Goal: Information Seeking & Learning: Learn about a topic

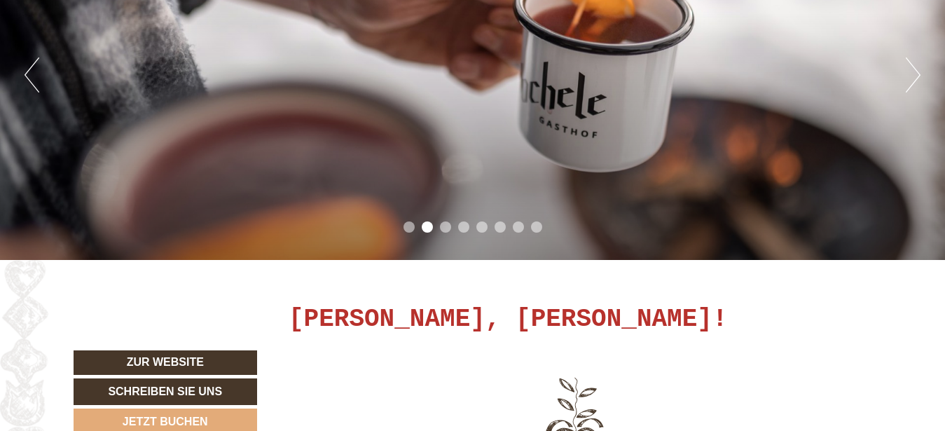
scroll to position [429, 0]
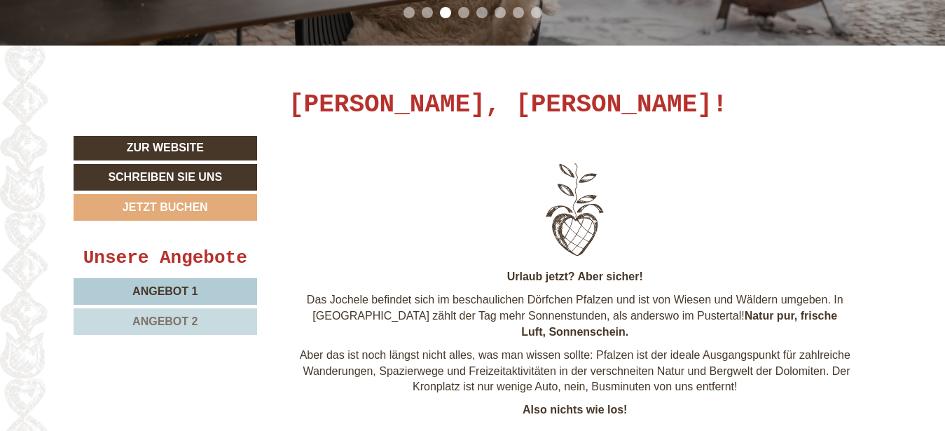
click at [176, 285] on span "Angebot 1" at bounding box center [164, 291] width 65 height 12
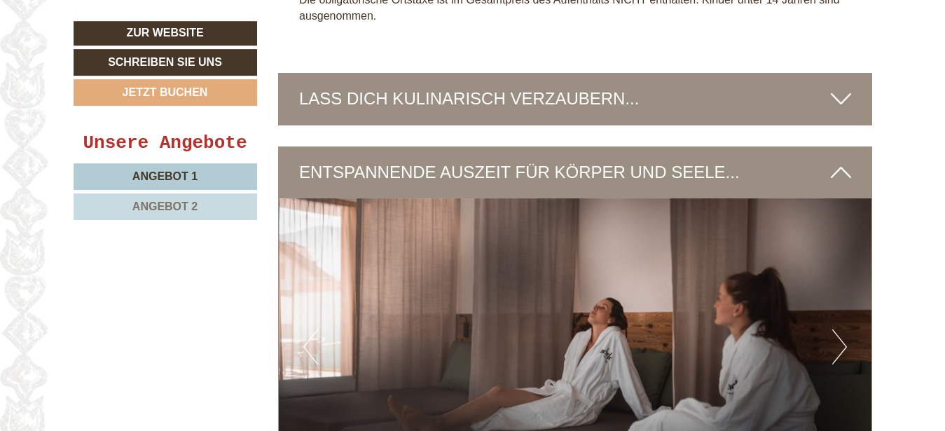
scroll to position [1682, 0]
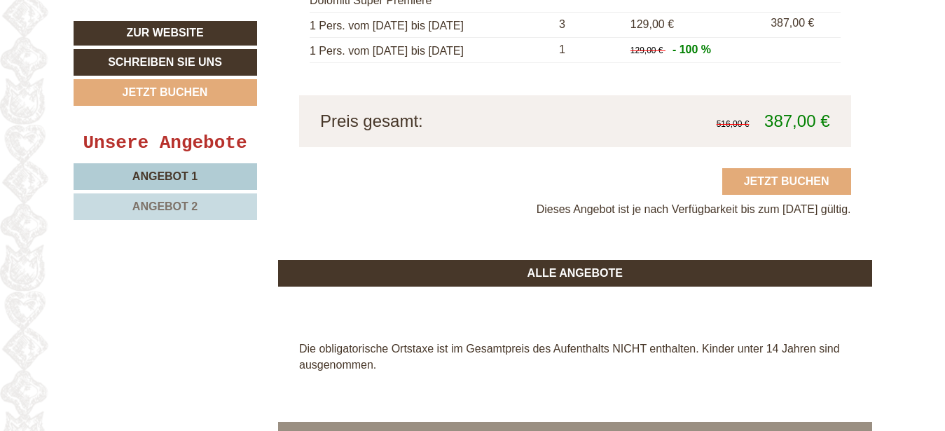
click at [188, 200] on link "Angebot 2" at bounding box center [166, 206] width 184 height 27
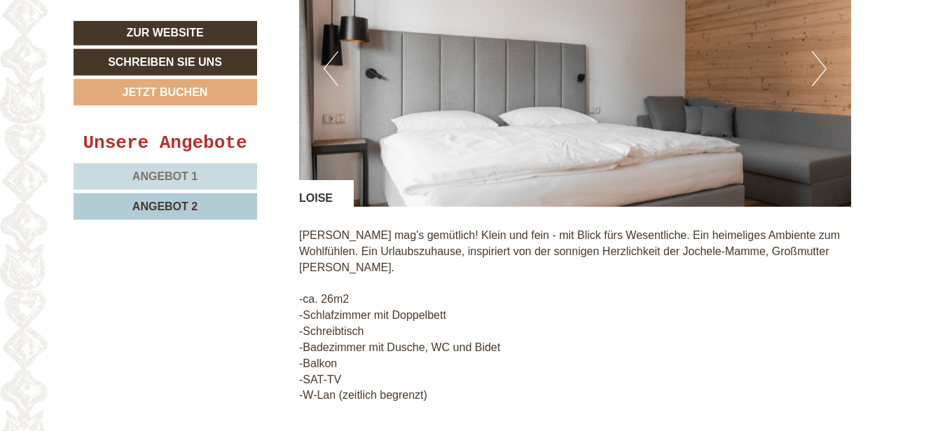
scroll to position [1182, 0]
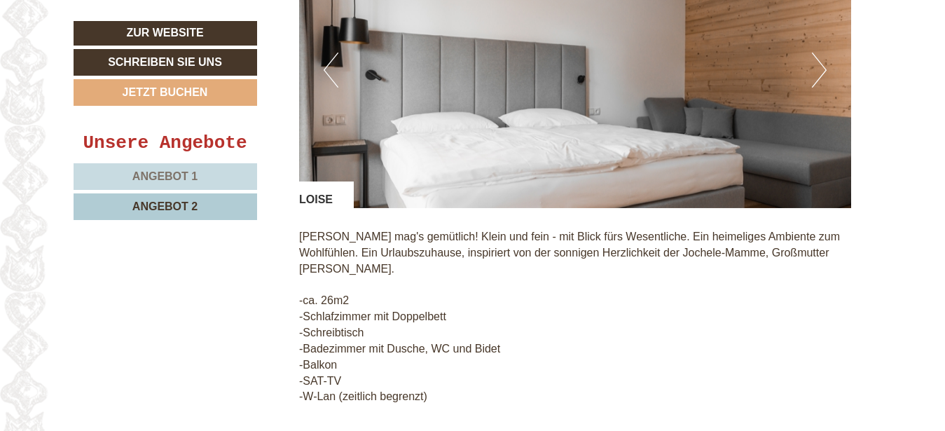
click at [822, 66] on button "Next" at bounding box center [819, 70] width 15 height 35
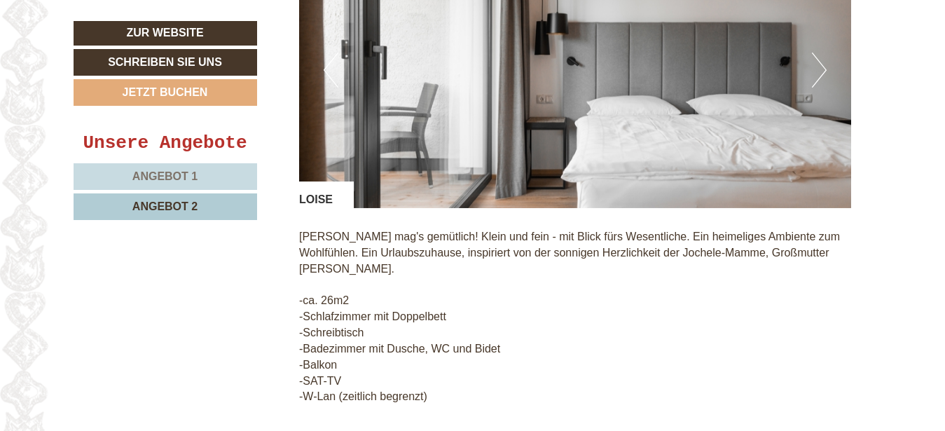
click at [822, 67] on button "Next" at bounding box center [819, 70] width 15 height 35
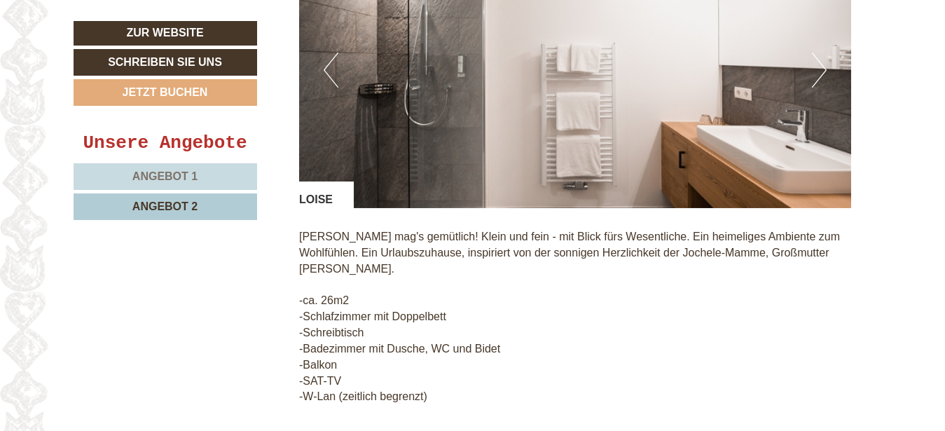
click at [822, 67] on button "Next" at bounding box center [819, 70] width 15 height 35
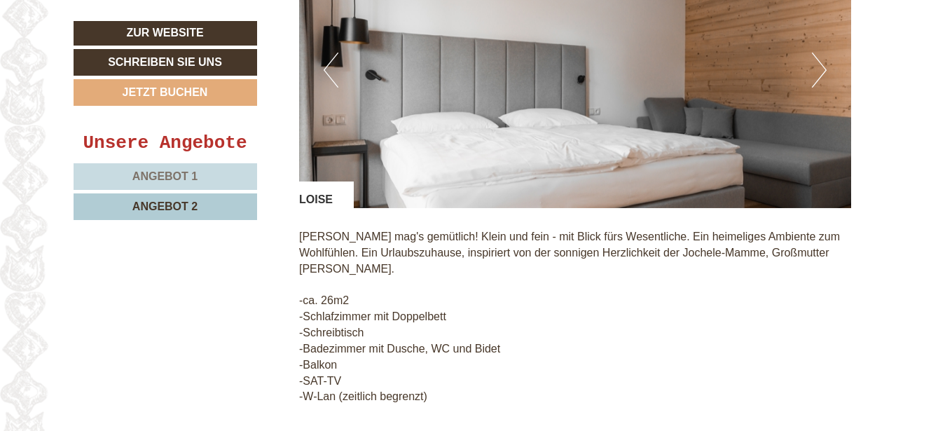
click at [822, 67] on button "Next" at bounding box center [819, 70] width 15 height 35
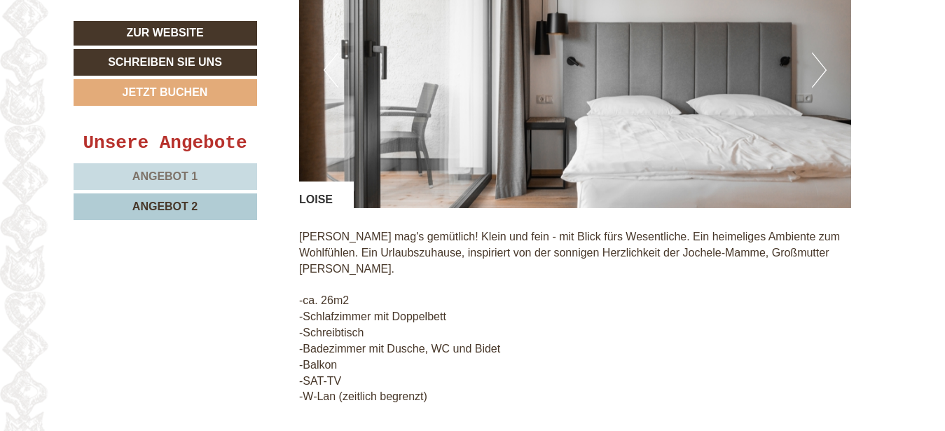
click at [822, 67] on button "Next" at bounding box center [819, 70] width 15 height 35
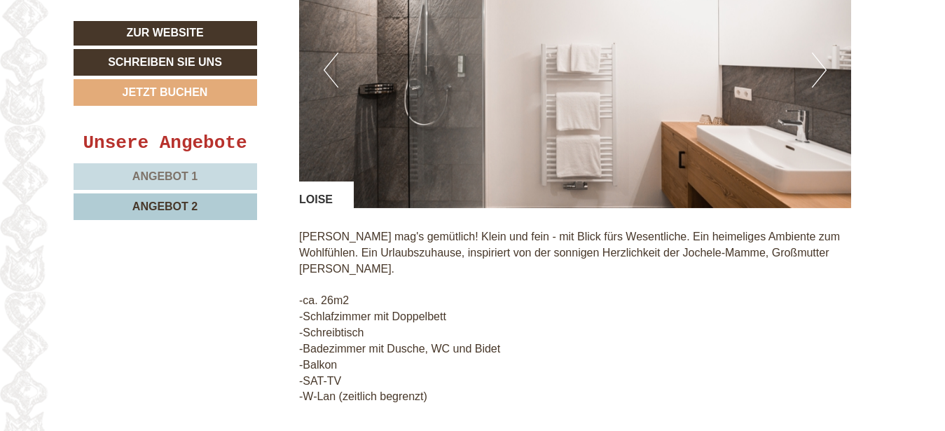
click at [325, 59] on button "Previous" at bounding box center [331, 70] width 15 height 35
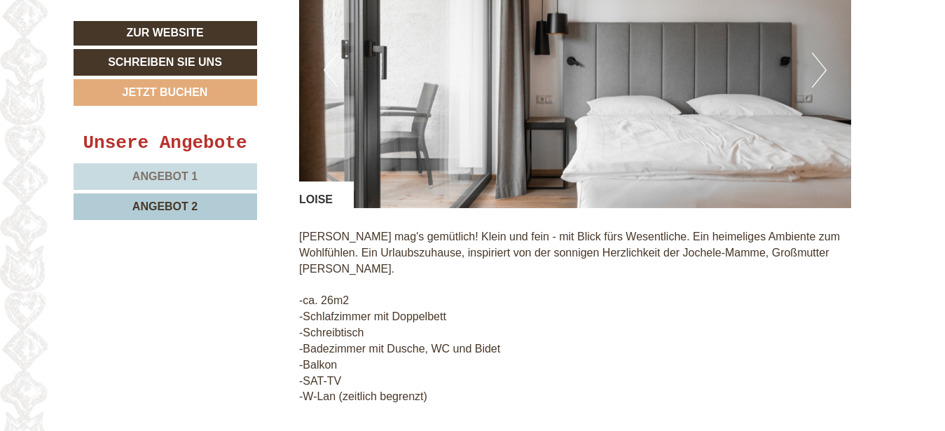
click at [325, 59] on button "Previous" at bounding box center [331, 70] width 15 height 35
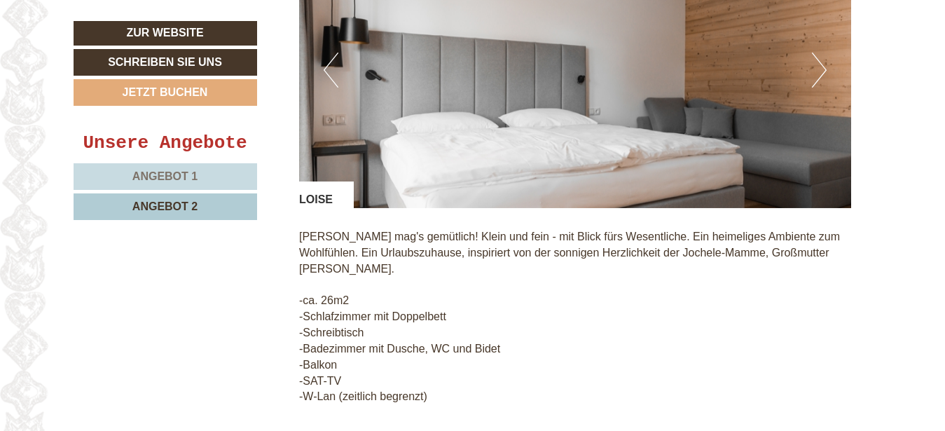
click at [325, 59] on button "Previous" at bounding box center [331, 70] width 15 height 35
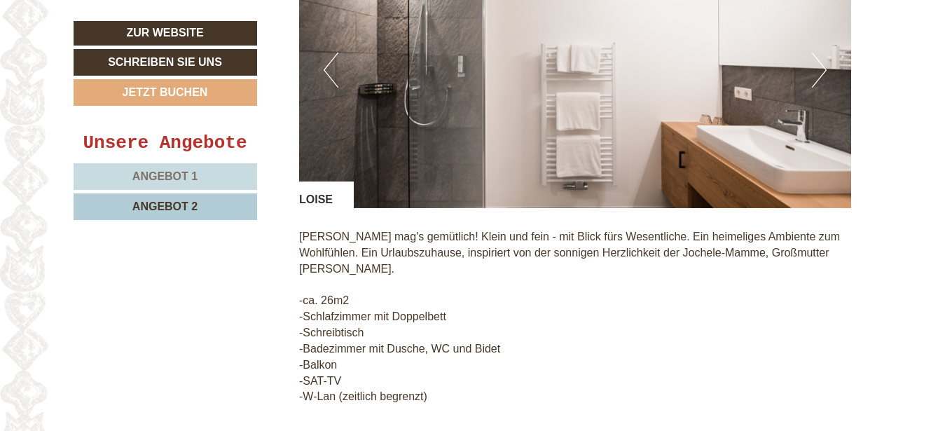
click at [325, 59] on button "Previous" at bounding box center [331, 70] width 15 height 35
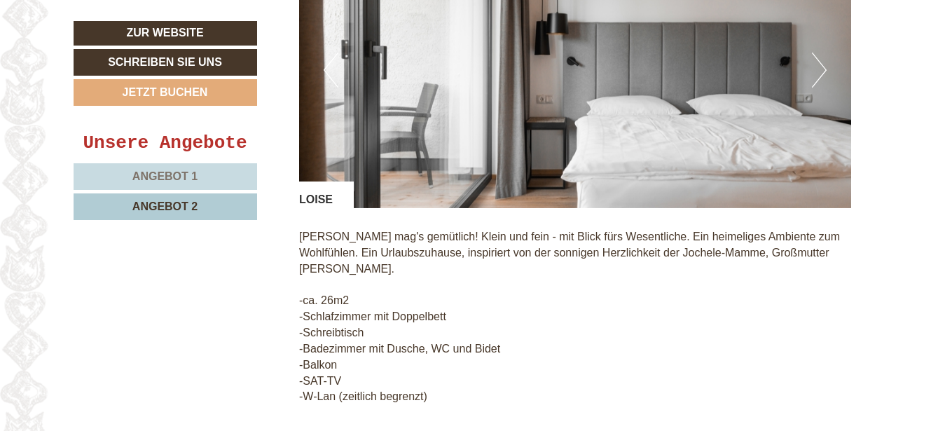
click at [328, 60] on button "Previous" at bounding box center [331, 70] width 15 height 35
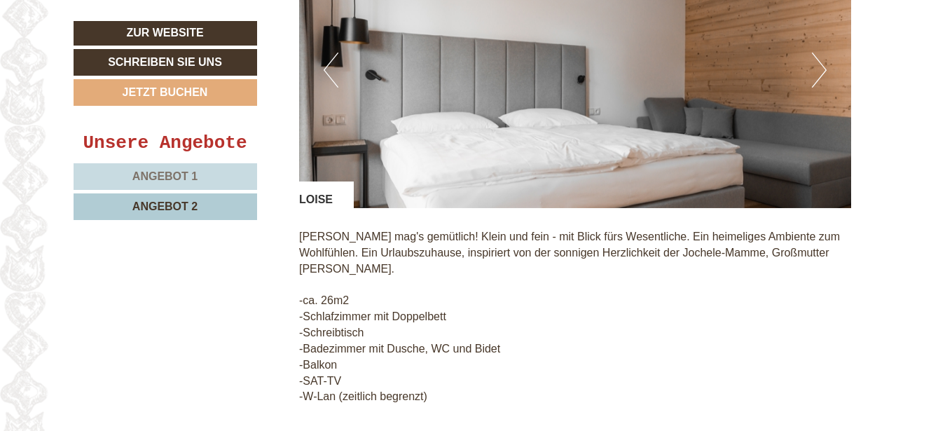
click at [329, 60] on button "Previous" at bounding box center [331, 70] width 15 height 35
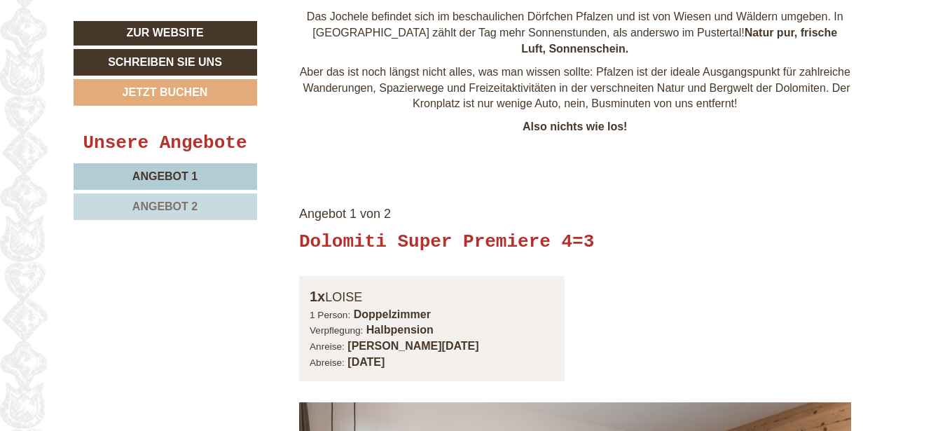
scroll to position [715, 0]
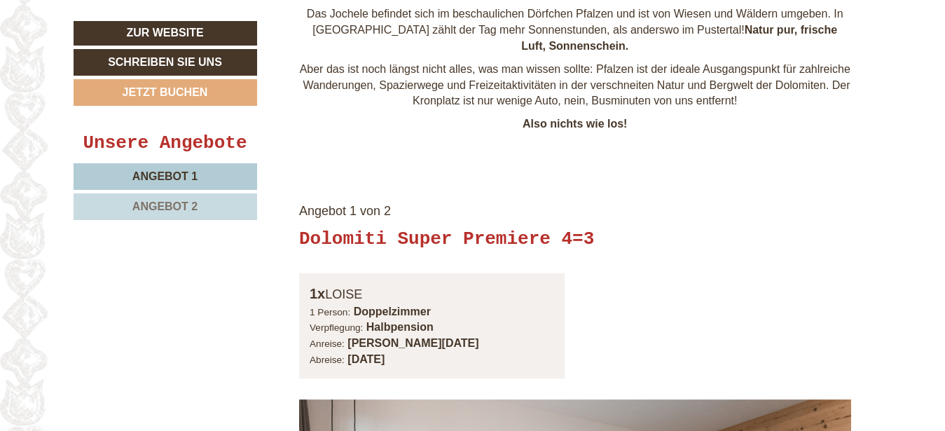
click at [176, 172] on span "Angebot 1" at bounding box center [164, 176] width 65 height 12
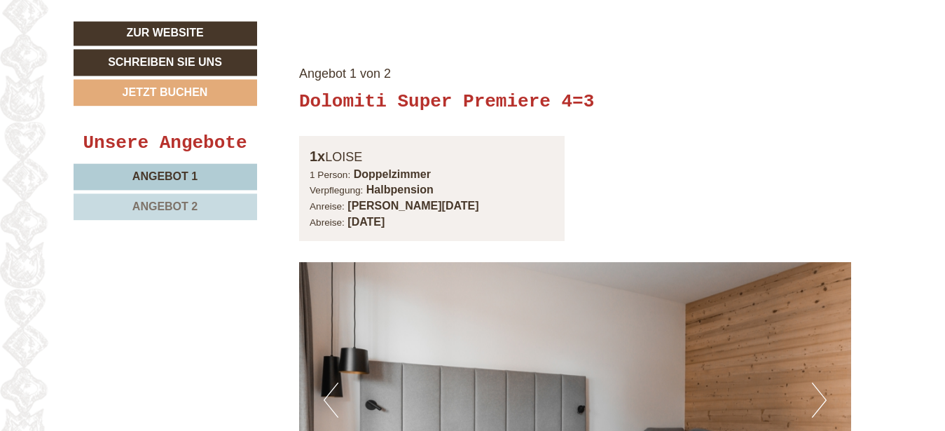
scroll to position [825, 0]
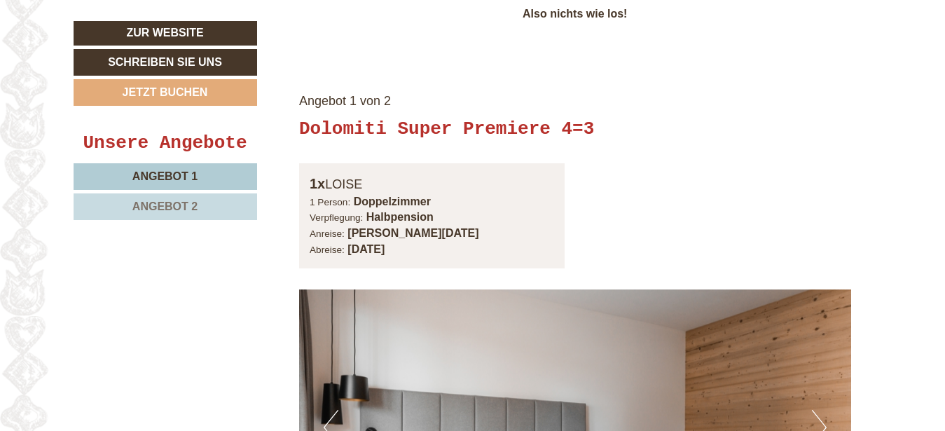
click at [220, 203] on link "Angebot 2" at bounding box center [166, 206] width 184 height 27
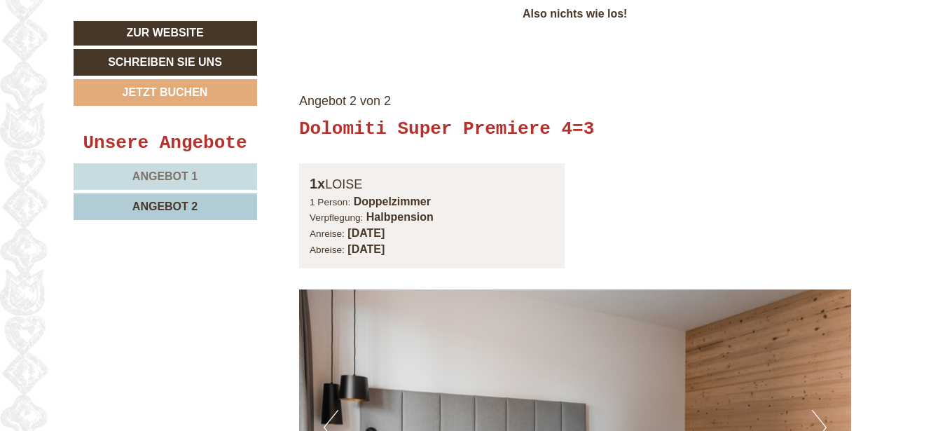
scroll to position [896, 0]
